Goal: Information Seeking & Learning: Learn about a topic

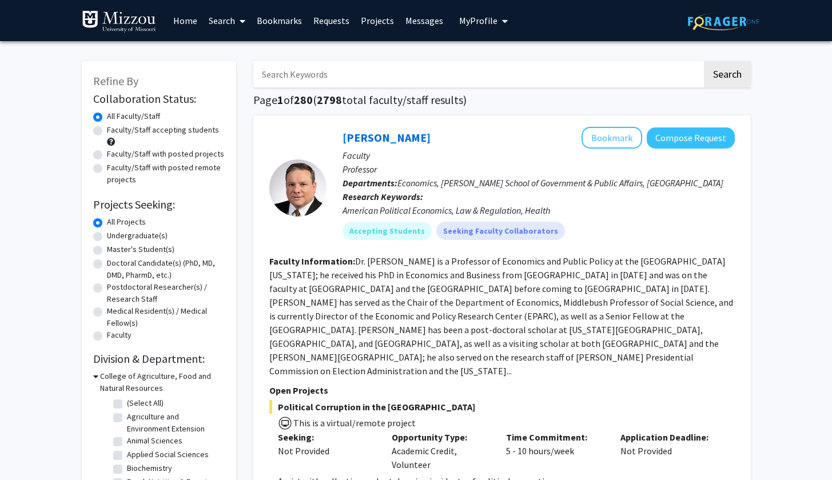
click at [160, 132] on label "Faculty/Staff accepting students" at bounding box center [163, 130] width 112 height 12
click at [114, 132] on input "Faculty/Staff accepting students" at bounding box center [110, 127] width 7 height 7
radio input "true"
click at [138, 240] on label "Undergraduate(s)" at bounding box center [137, 236] width 61 height 12
click at [114, 237] on input "Undergraduate(s)" at bounding box center [110, 233] width 7 height 7
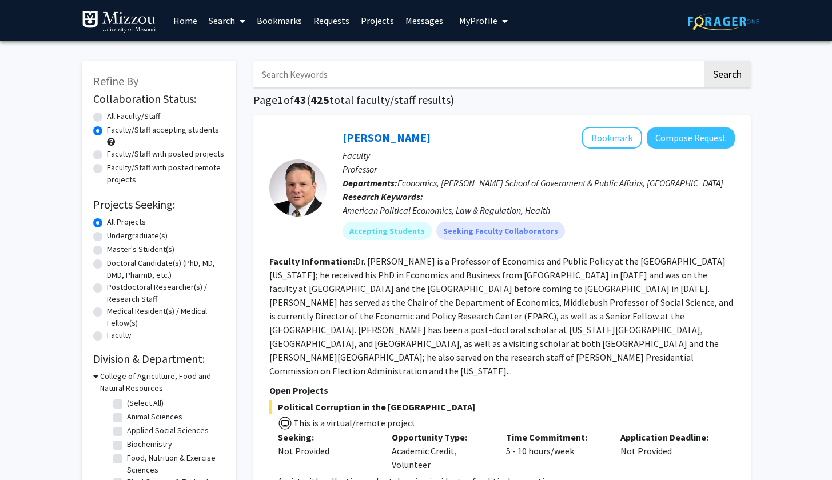
radio input "true"
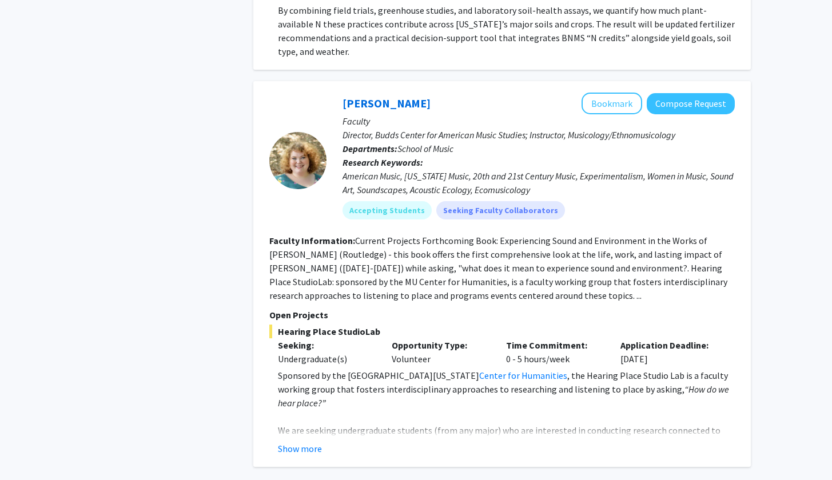
scroll to position [5724, 0]
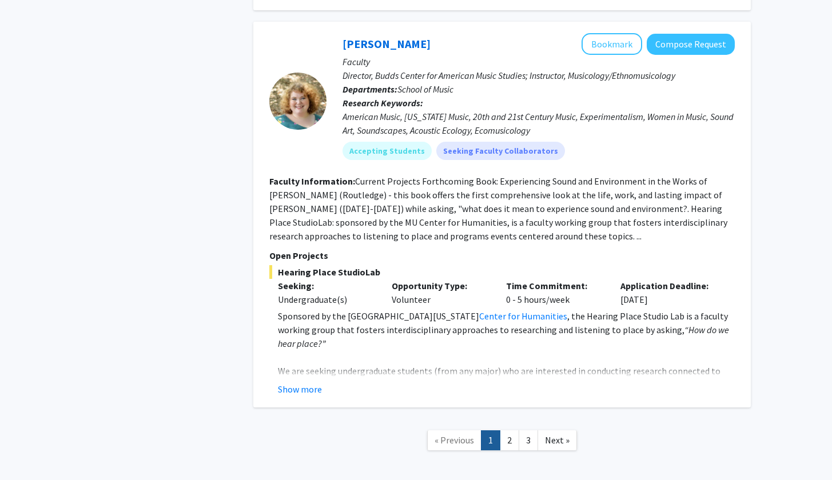
click at [511, 431] on link "2" at bounding box center [509, 441] width 19 height 20
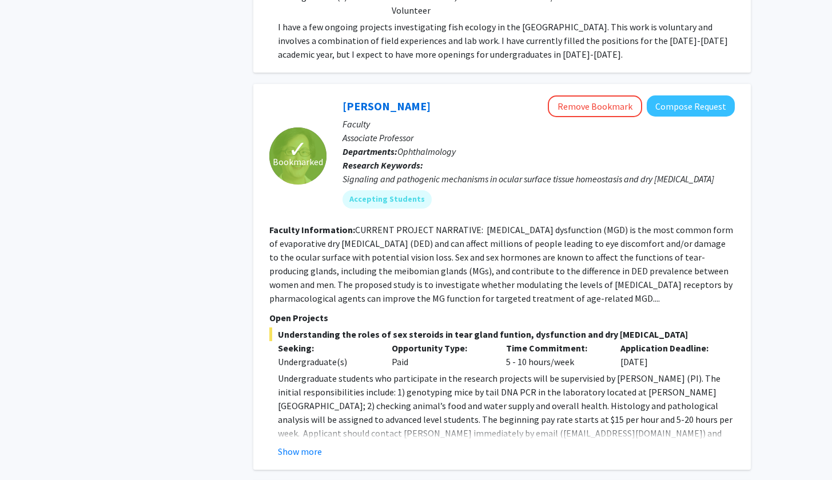
scroll to position [1763, 0]
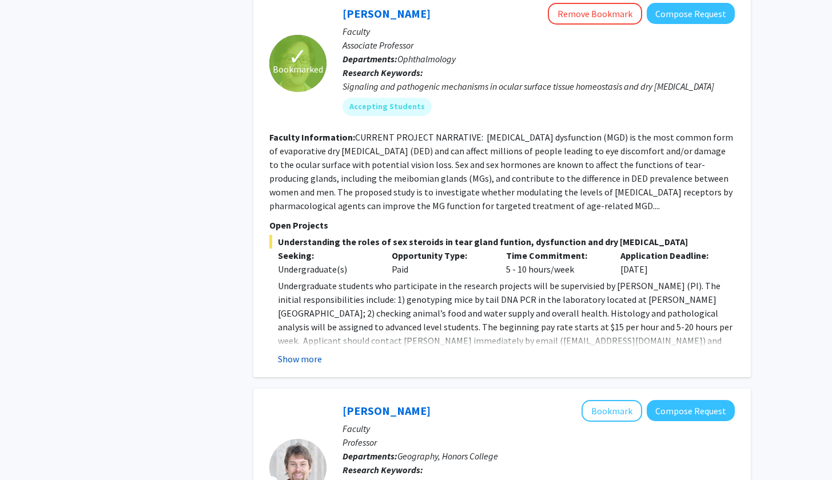
click at [291, 352] on button "Show more" at bounding box center [300, 359] width 44 height 14
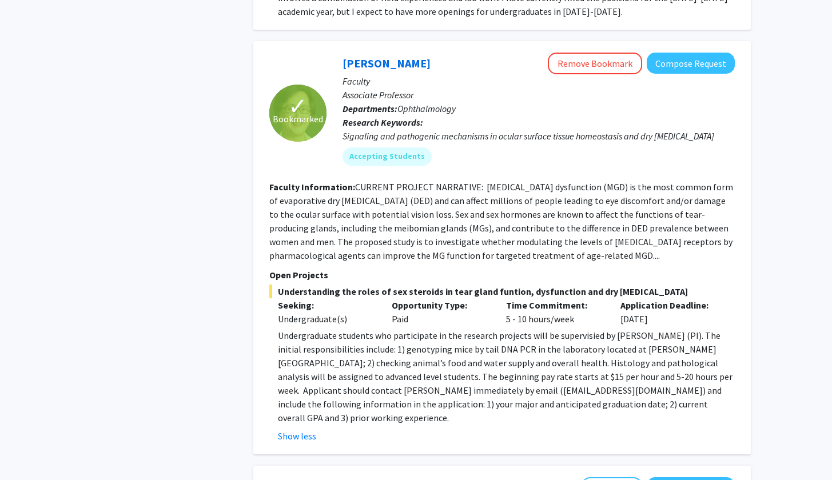
scroll to position [1715, 0]
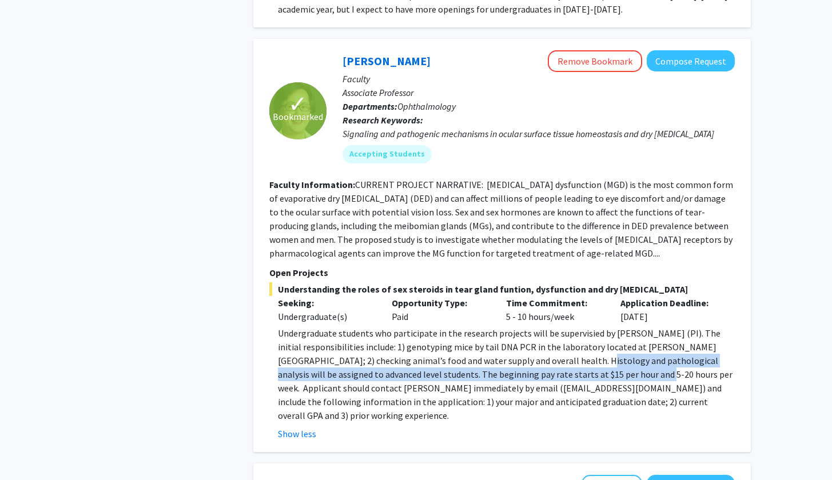
drag, startPoint x: 526, startPoint y: 324, endPoint x: 574, endPoint y: 328, distance: 48.2
click at [574, 328] on p "Undergraduate students who participate in the research projects will be supervi…" at bounding box center [506, 375] width 457 height 96
click at [554, 355] on p "Undergraduate students who participate in the research projects will be supervi…" at bounding box center [506, 375] width 457 height 96
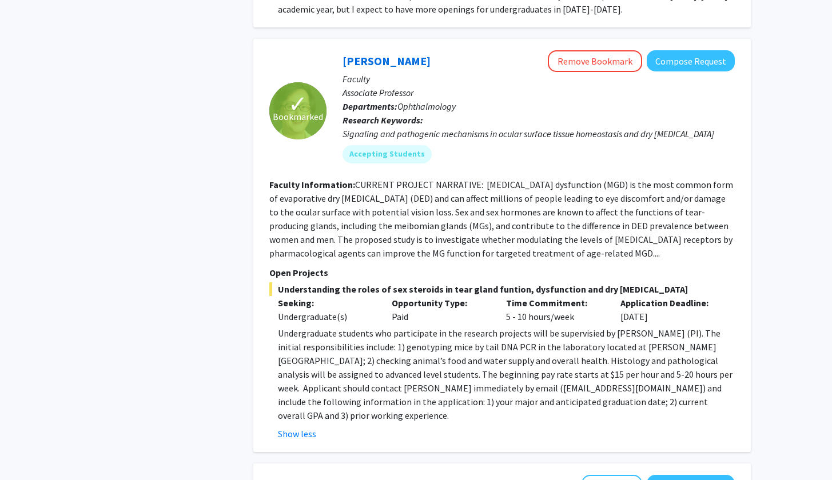
click at [484, 210] on fg-read-more "CURRENT PROJECT NARRATIVE: [MEDICAL_DATA] dysfunction (MGD) is the most common …" at bounding box center [501, 219] width 464 height 80
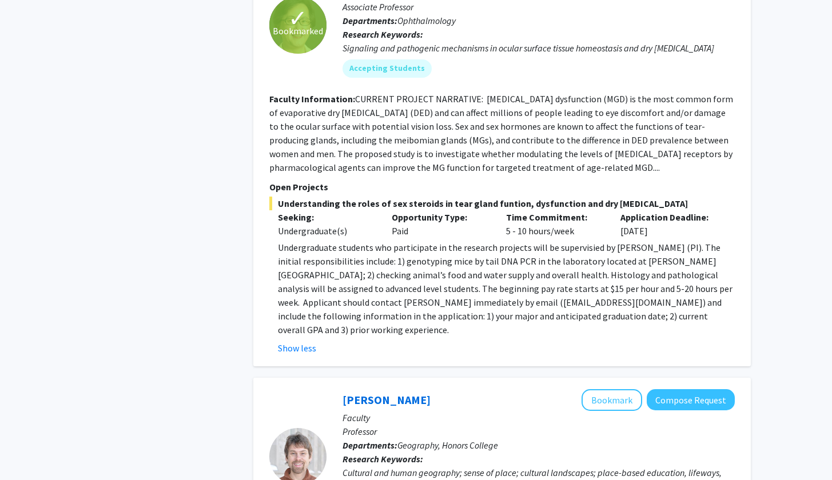
scroll to position [1799, 0]
